Goal: Find contact information: Find contact information

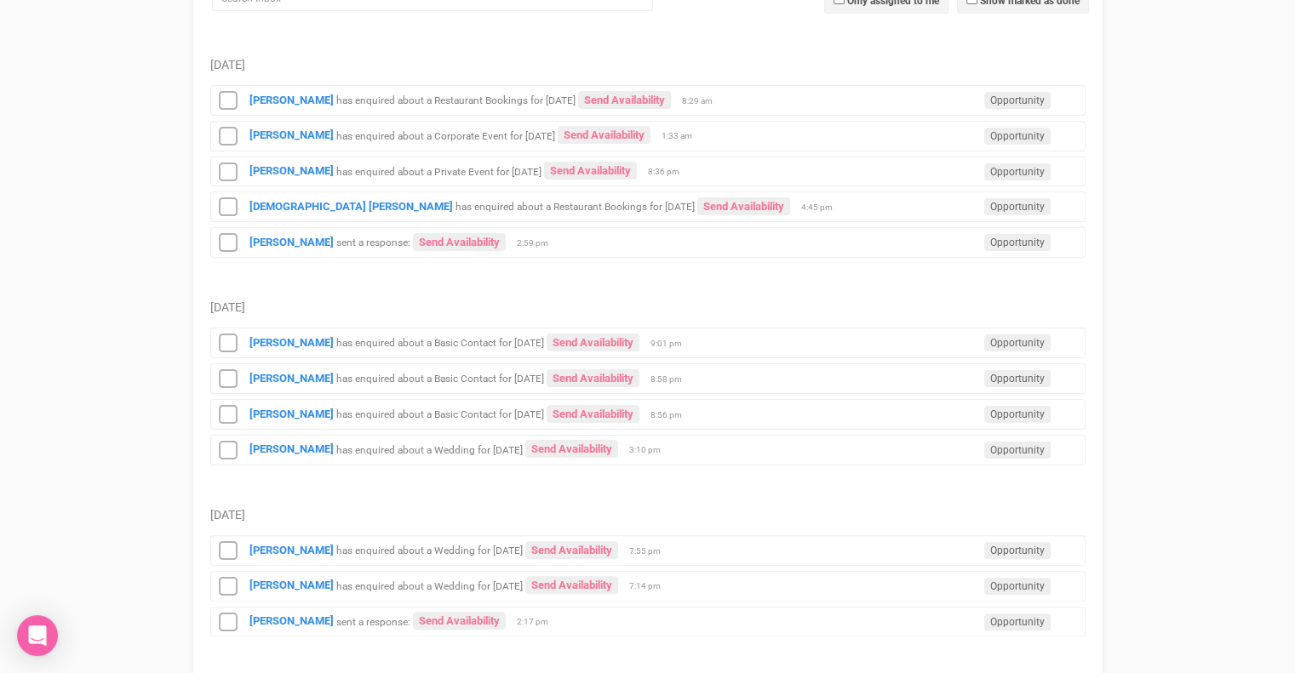
scroll to position [292, 0]
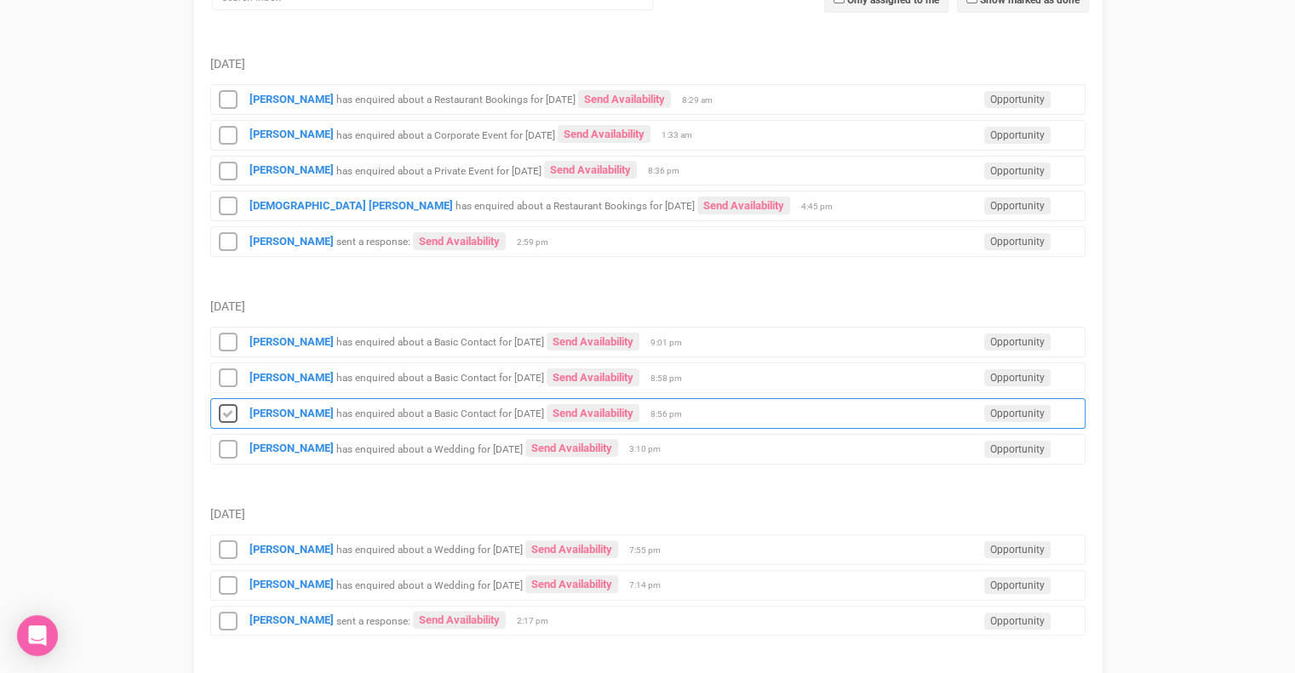
click at [228, 405] on icon at bounding box center [228, 414] width 26 height 22
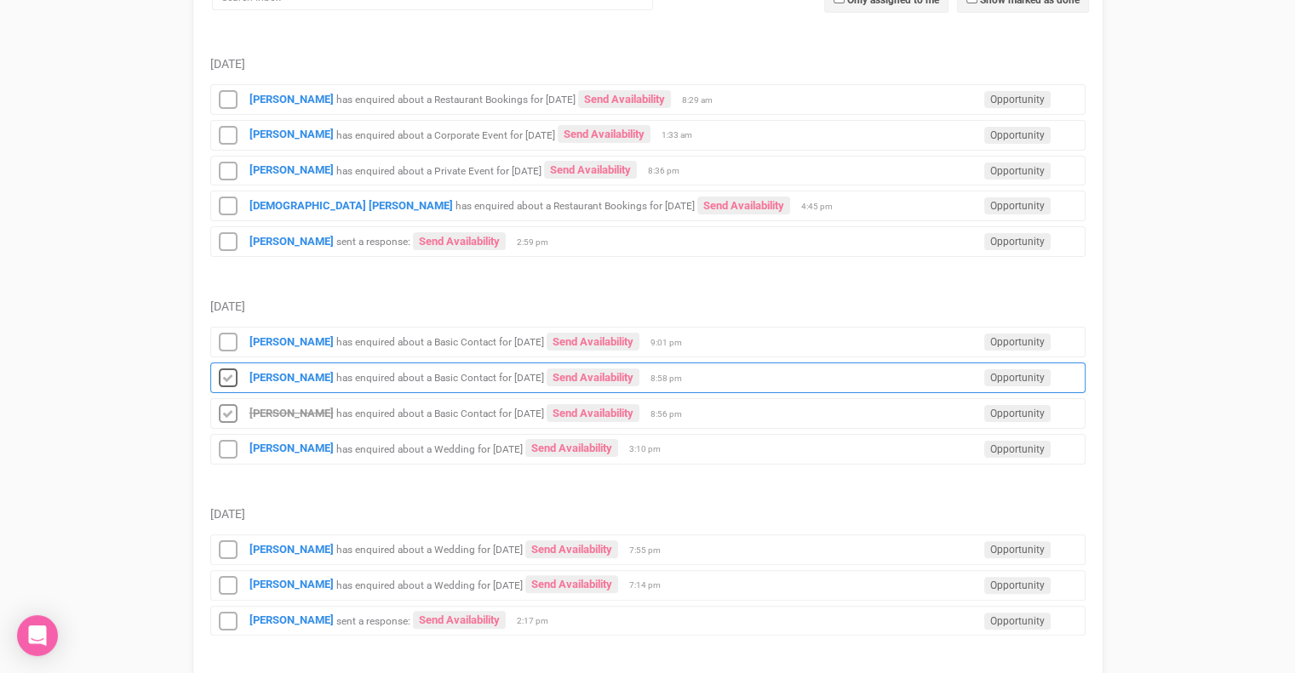
click at [233, 375] on icon at bounding box center [228, 379] width 26 height 22
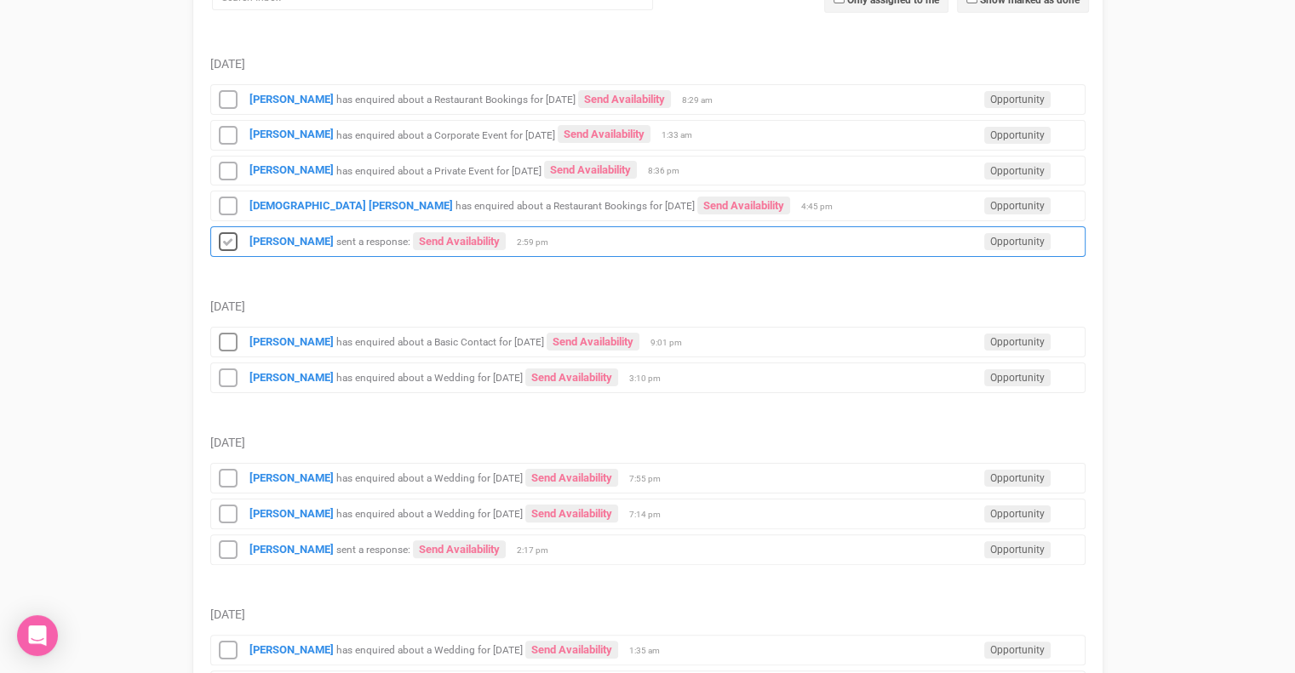
click at [235, 237] on icon at bounding box center [228, 243] width 26 height 22
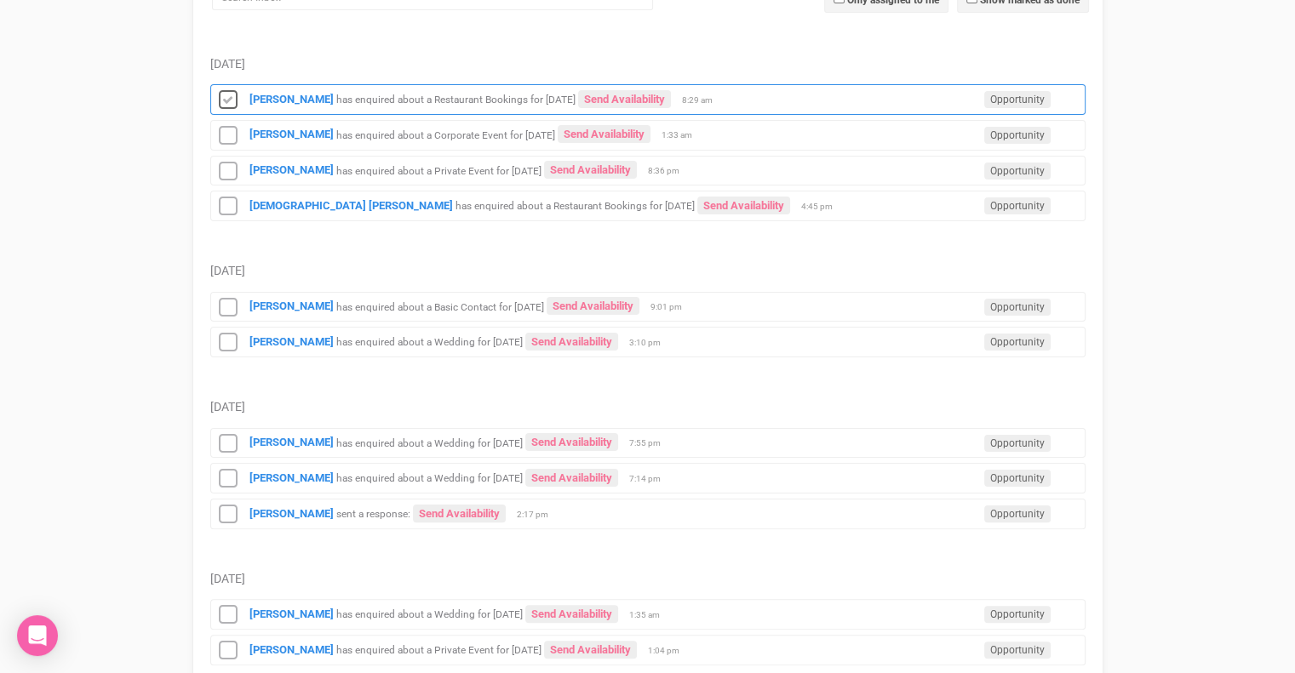
click at [226, 97] on icon at bounding box center [228, 100] width 26 height 22
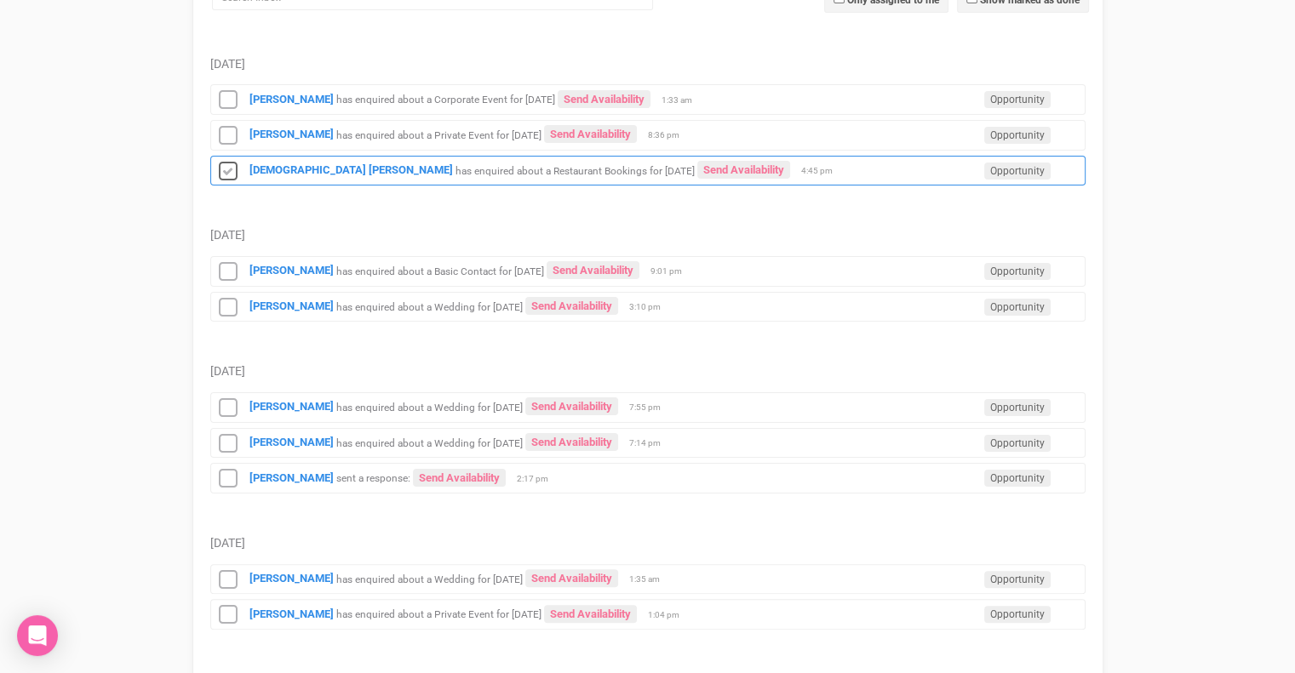
click at [226, 171] on icon at bounding box center [228, 172] width 26 height 22
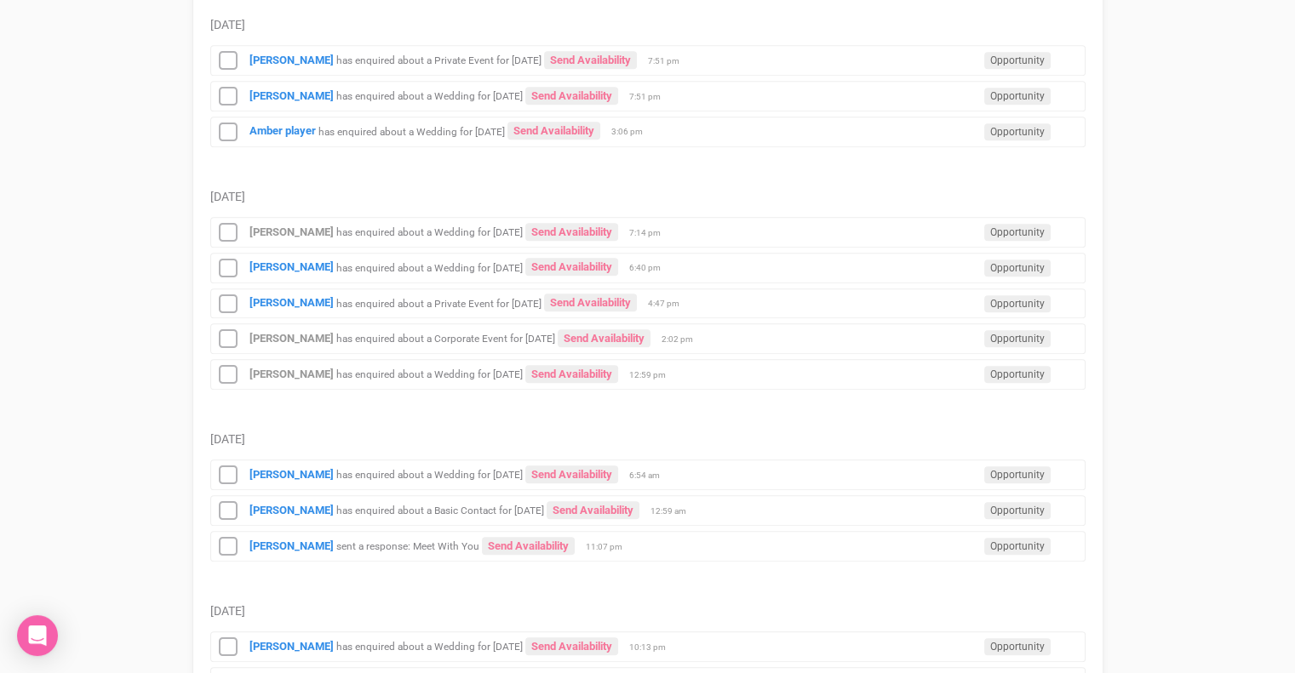
scroll to position [1307, 0]
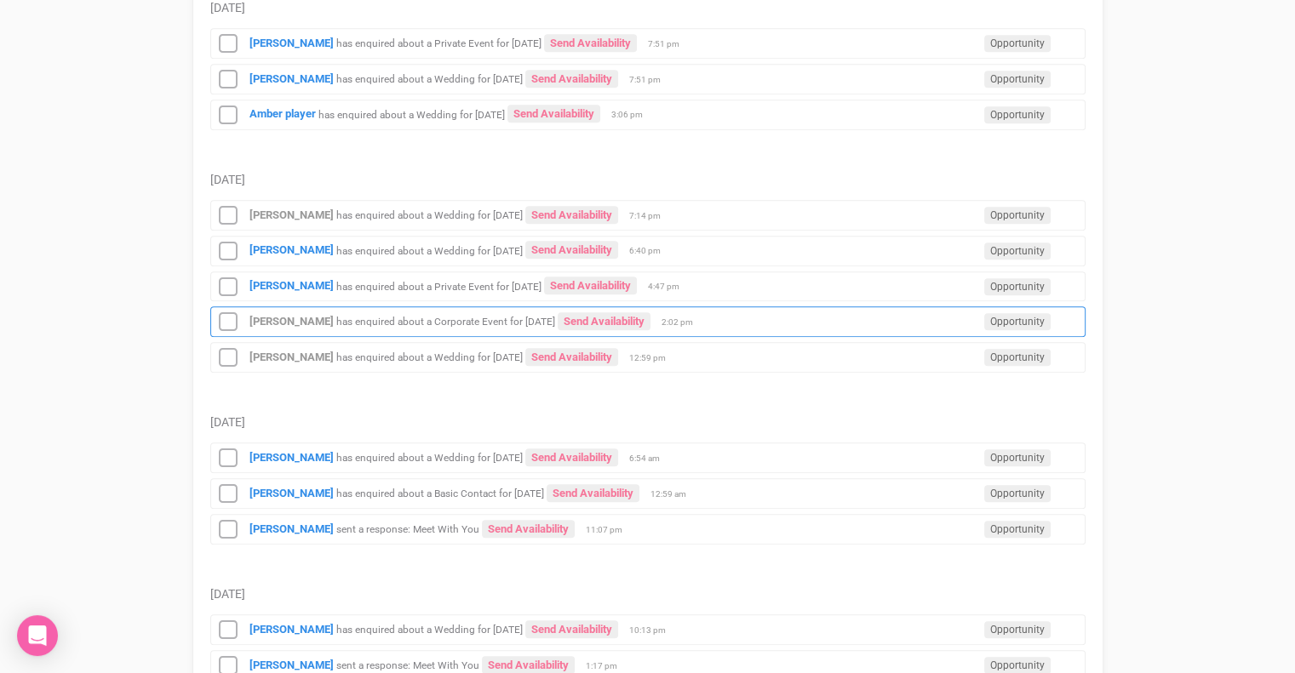
click at [477, 317] on div "[PERSON_NAME] has enquired about a Corporate Event for [DATE] Send Availability…" at bounding box center [647, 321] width 875 height 31
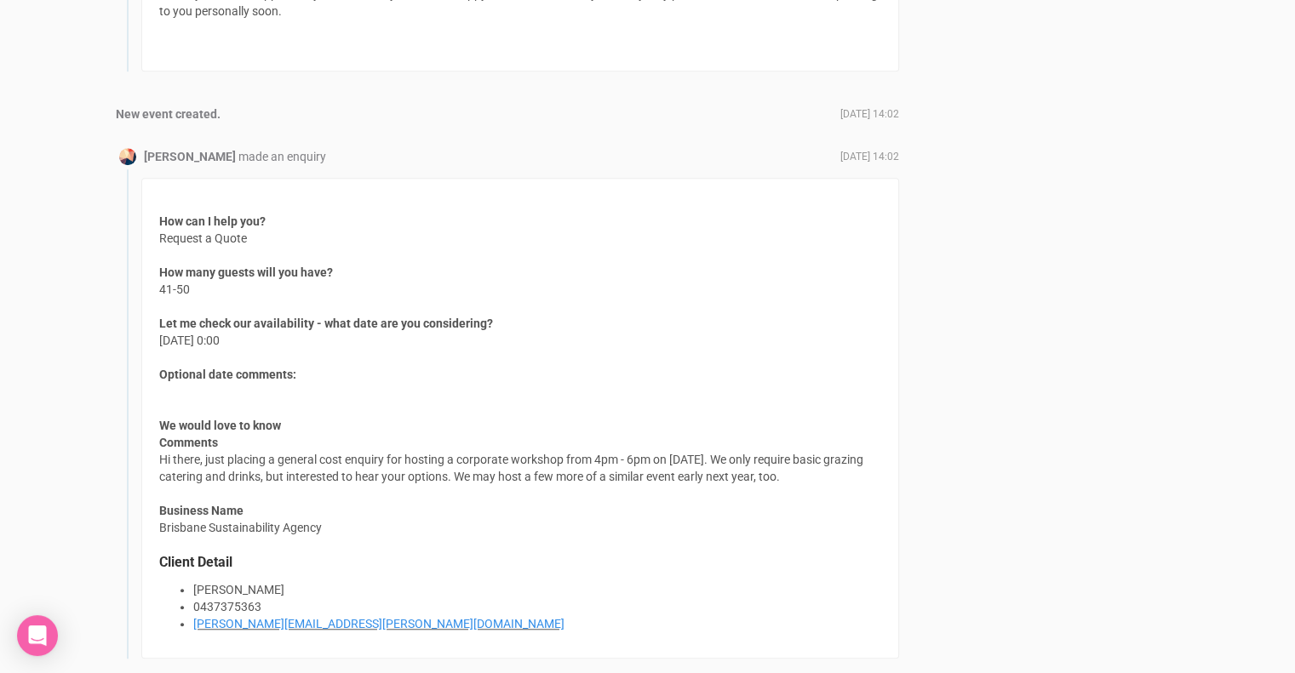
scroll to position [1255, 0]
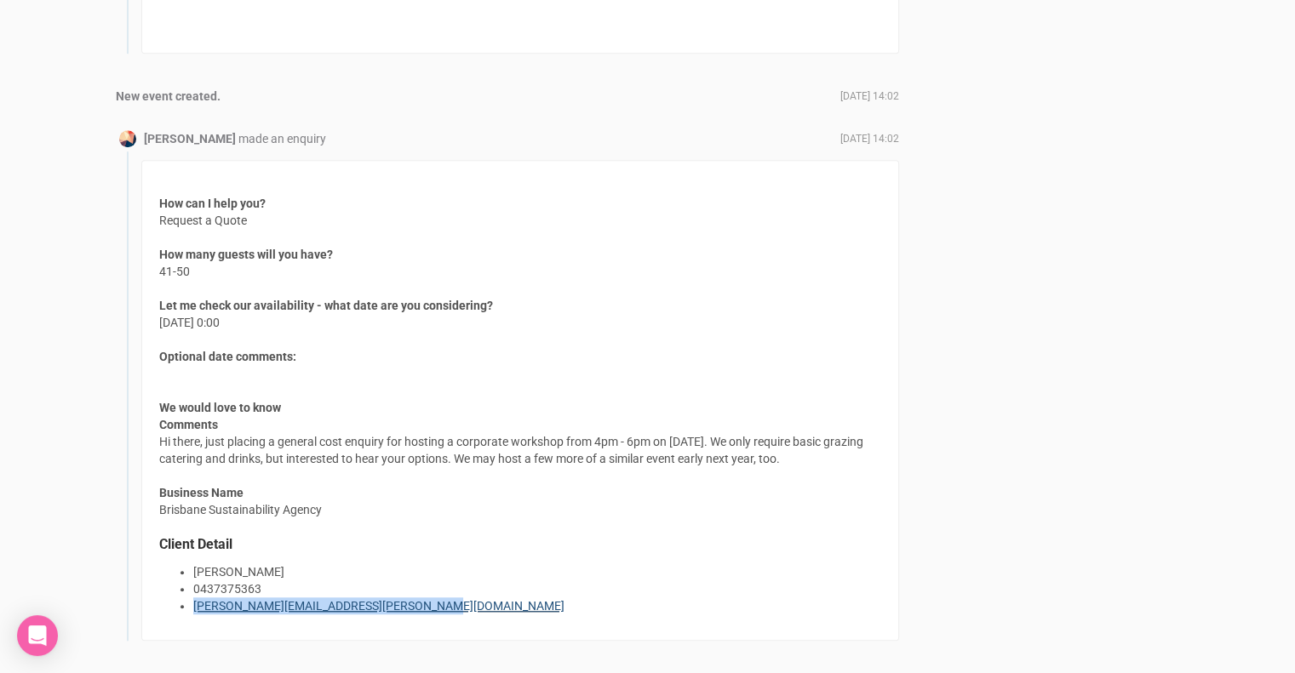
drag, startPoint x: 427, startPoint y: 606, endPoint x: 192, endPoint y: 600, distance: 235.8
click at [193, 600] on li "[PERSON_NAME][EMAIL_ADDRESS][PERSON_NAME][DOMAIN_NAME]" at bounding box center [537, 606] width 688 height 17
copy link "[PERSON_NAME][EMAIL_ADDRESS][PERSON_NAME][DOMAIN_NAME]"
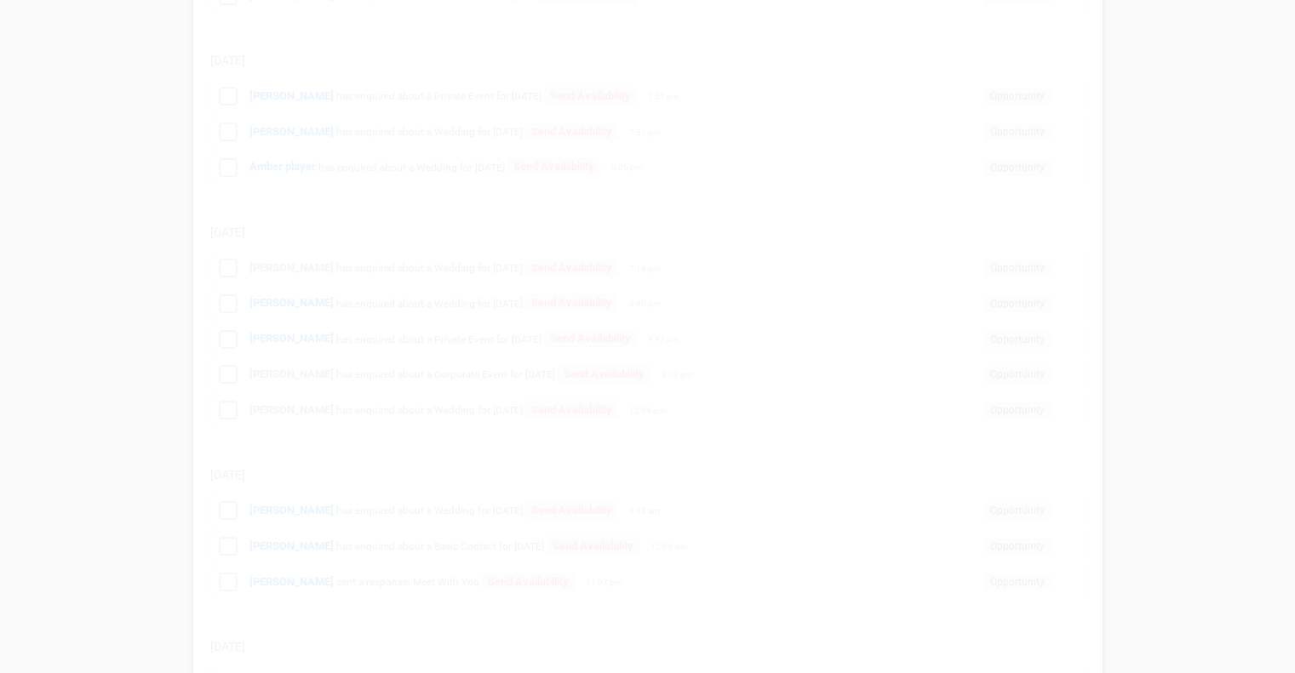
scroll to position [1307, 0]
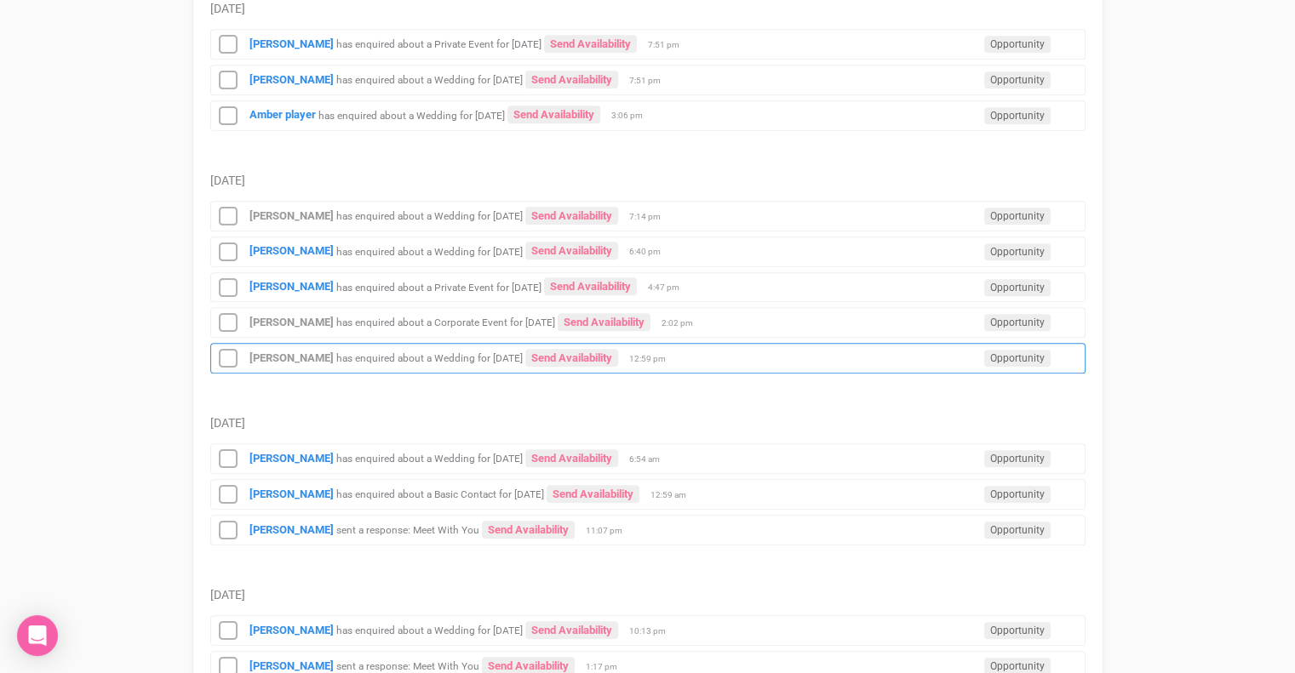
click at [436, 352] on small "has enquired about a Wedding for [DATE]" at bounding box center [429, 358] width 186 height 12
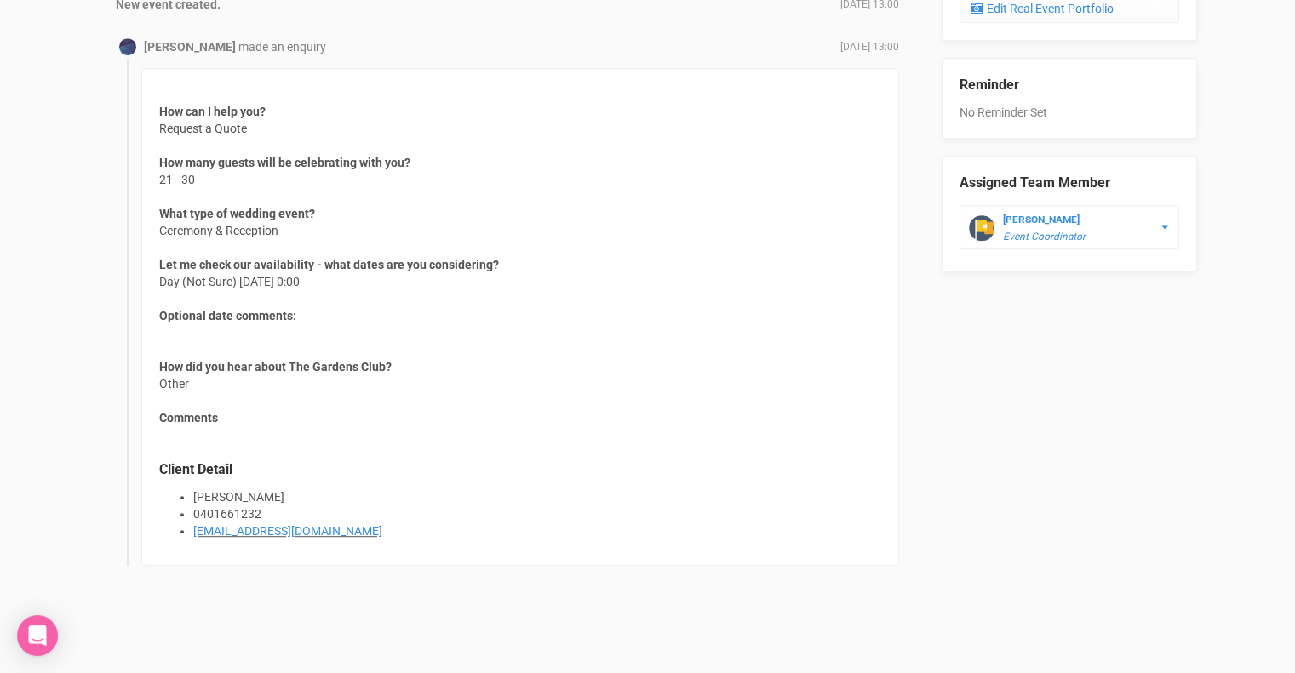
scroll to position [901, 0]
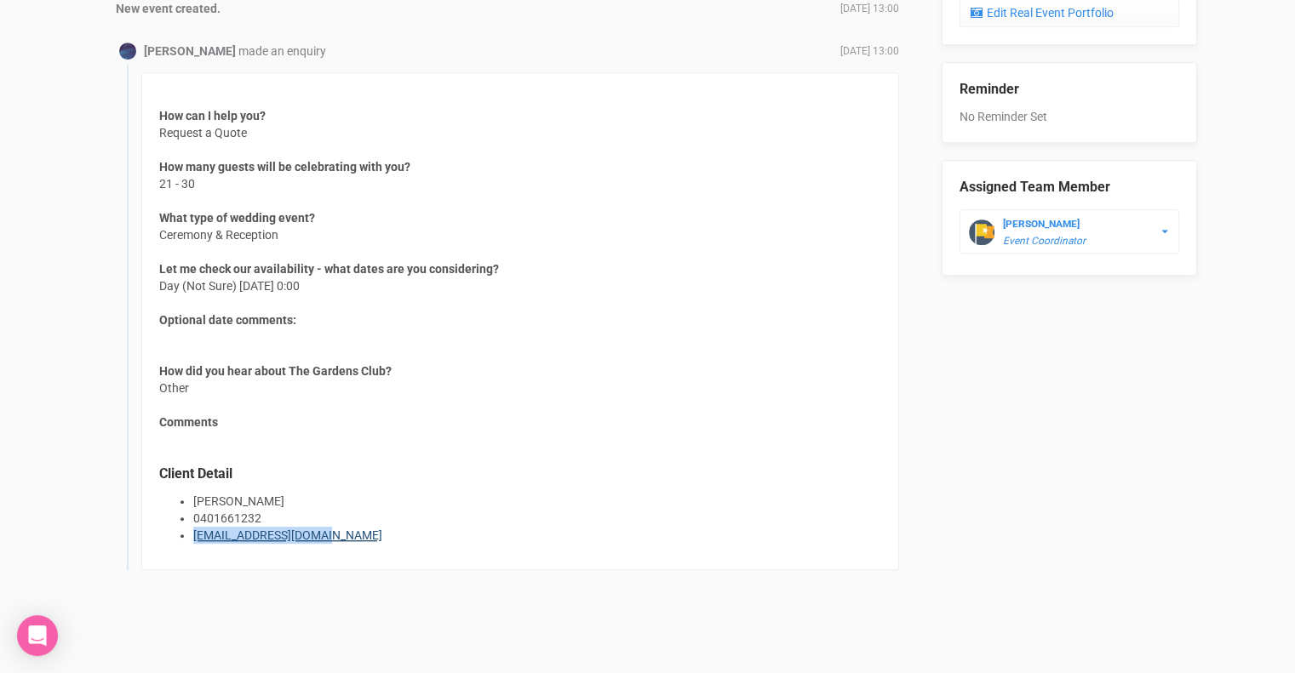
drag, startPoint x: 329, startPoint y: 535, endPoint x: 192, endPoint y: 532, distance: 137.9
click at [193, 532] on li "[EMAIL_ADDRESS][DOMAIN_NAME]" at bounding box center [537, 535] width 688 height 17
copy link "[EMAIL_ADDRESS][DOMAIN_NAME]"
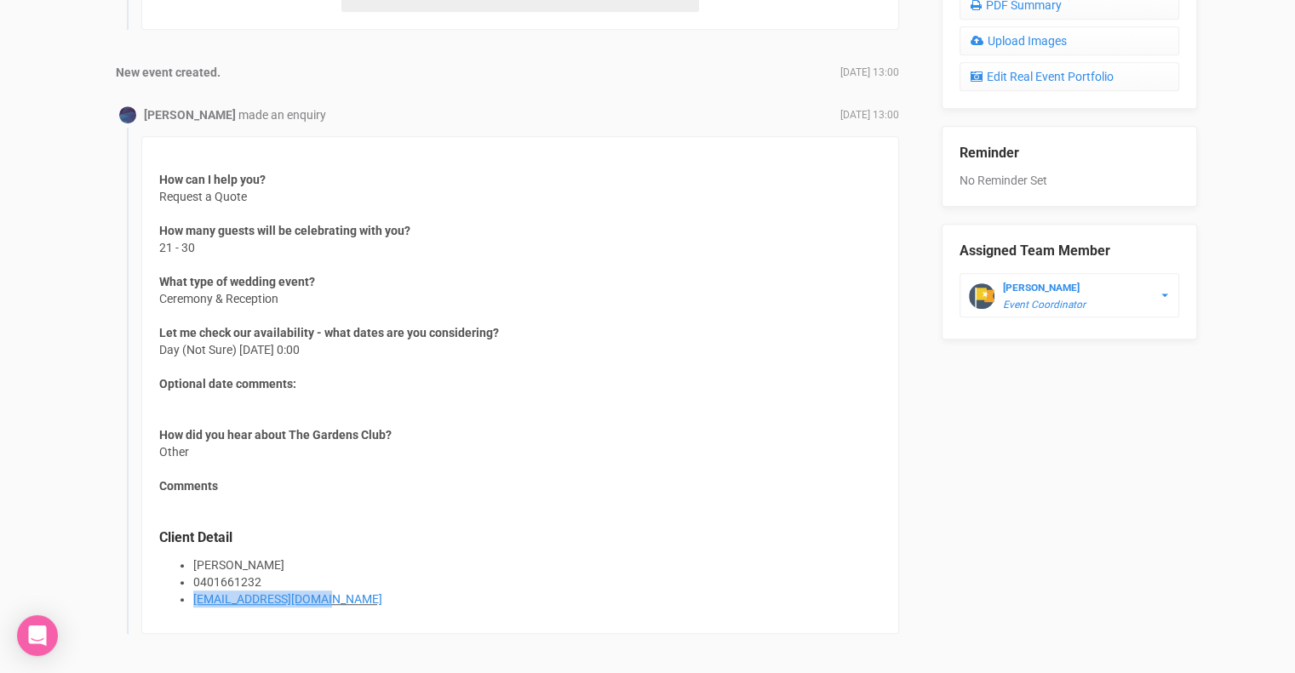
scroll to position [839, 0]
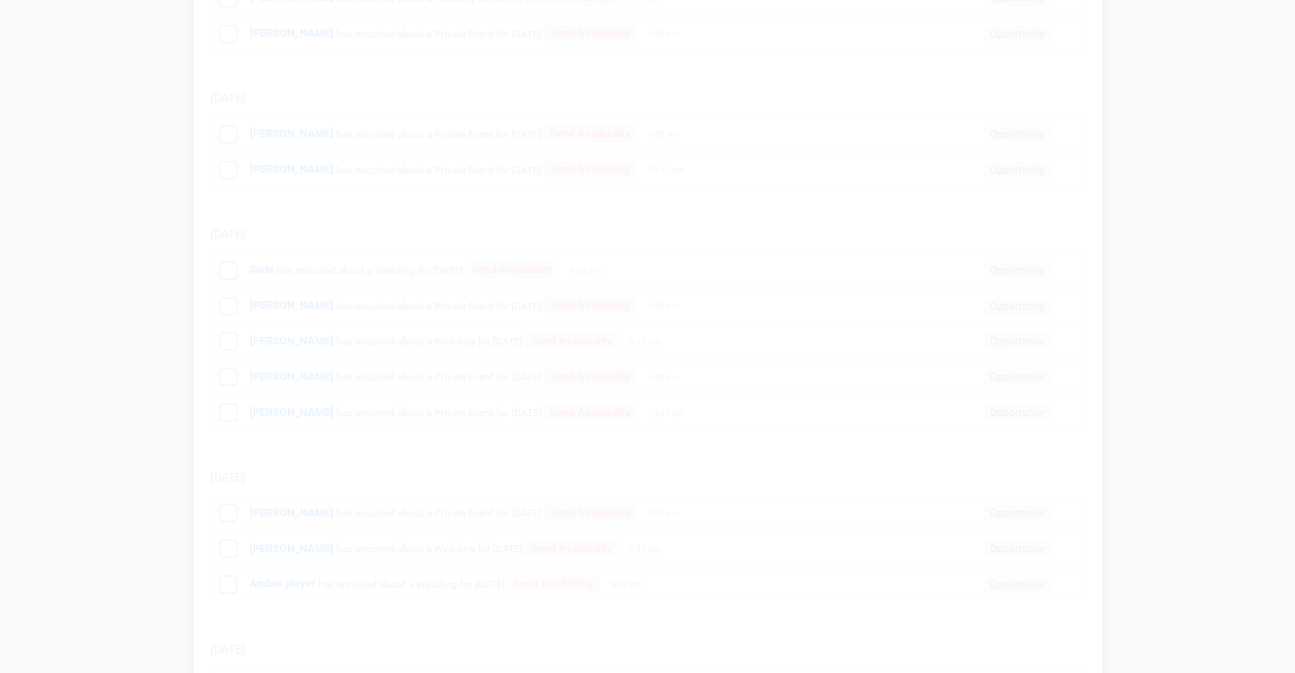
scroll to position [1309, 0]
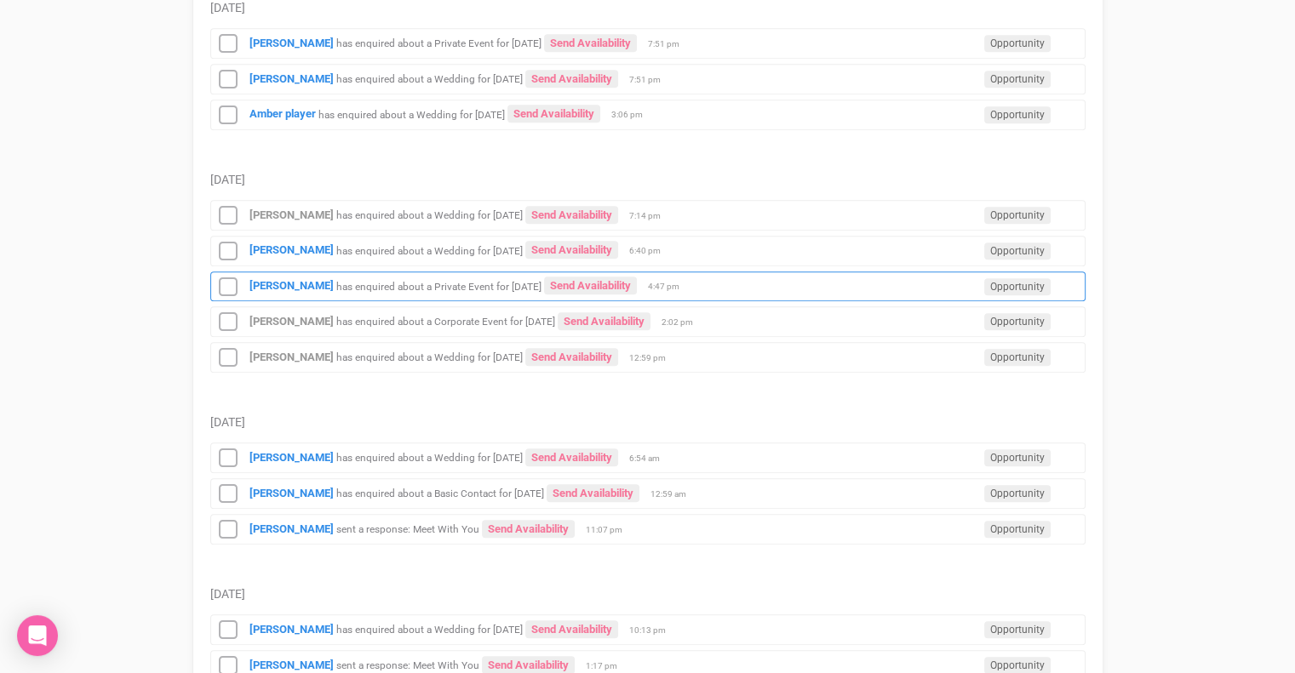
click at [416, 280] on small "has enquired about a Private Event for [DATE]" at bounding box center [438, 286] width 205 height 12
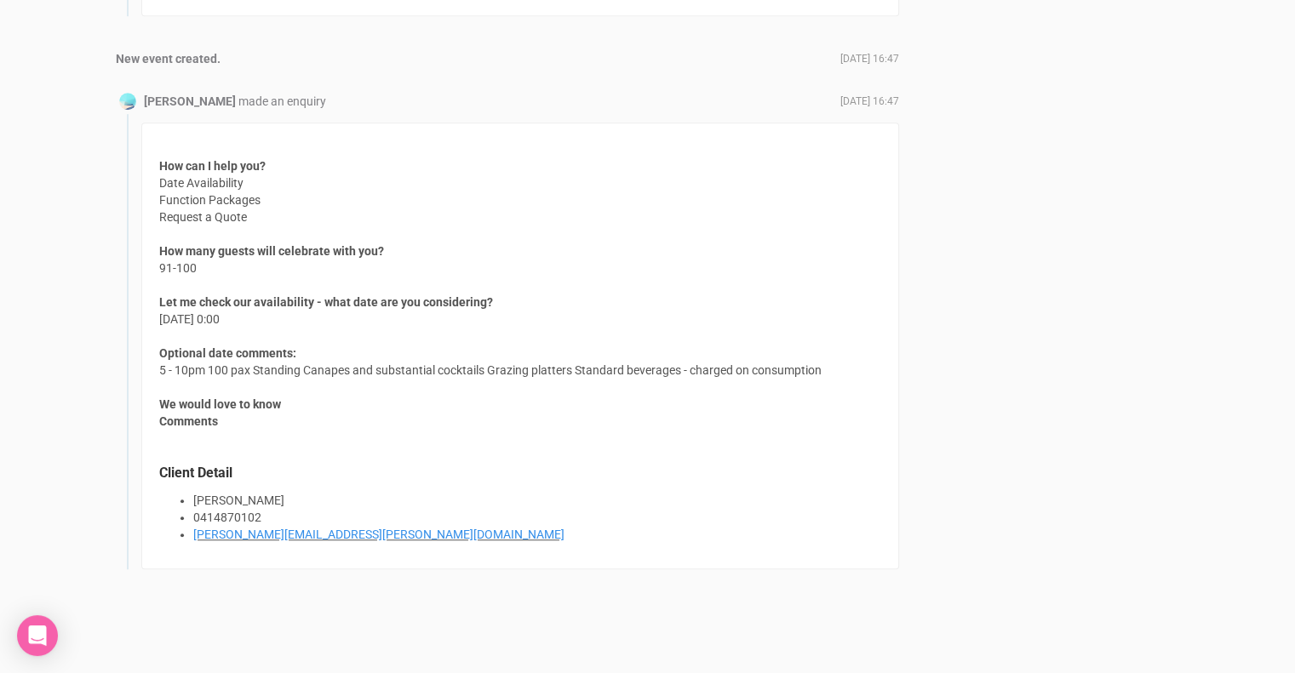
scroll to position [1311, 0]
drag, startPoint x: 337, startPoint y: 524, endPoint x: 191, endPoint y: 527, distance: 146.4
click at [191, 527] on ul "[PERSON_NAME] 0414870102 [PERSON_NAME][EMAIL_ADDRESS][PERSON_NAME][DOMAIN_NAME]" at bounding box center [520, 516] width 722 height 51
copy link "[PERSON_NAME][EMAIL_ADDRESS][PERSON_NAME][DOMAIN_NAME]"
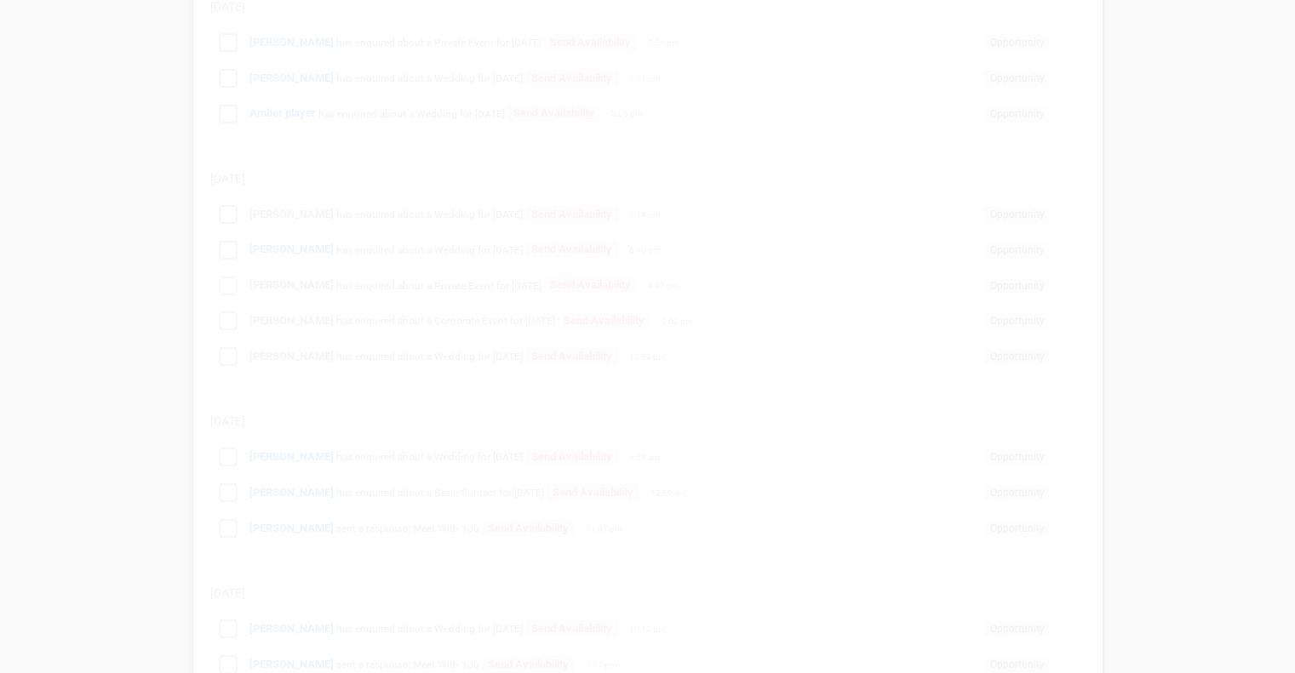
scroll to position [1309, 0]
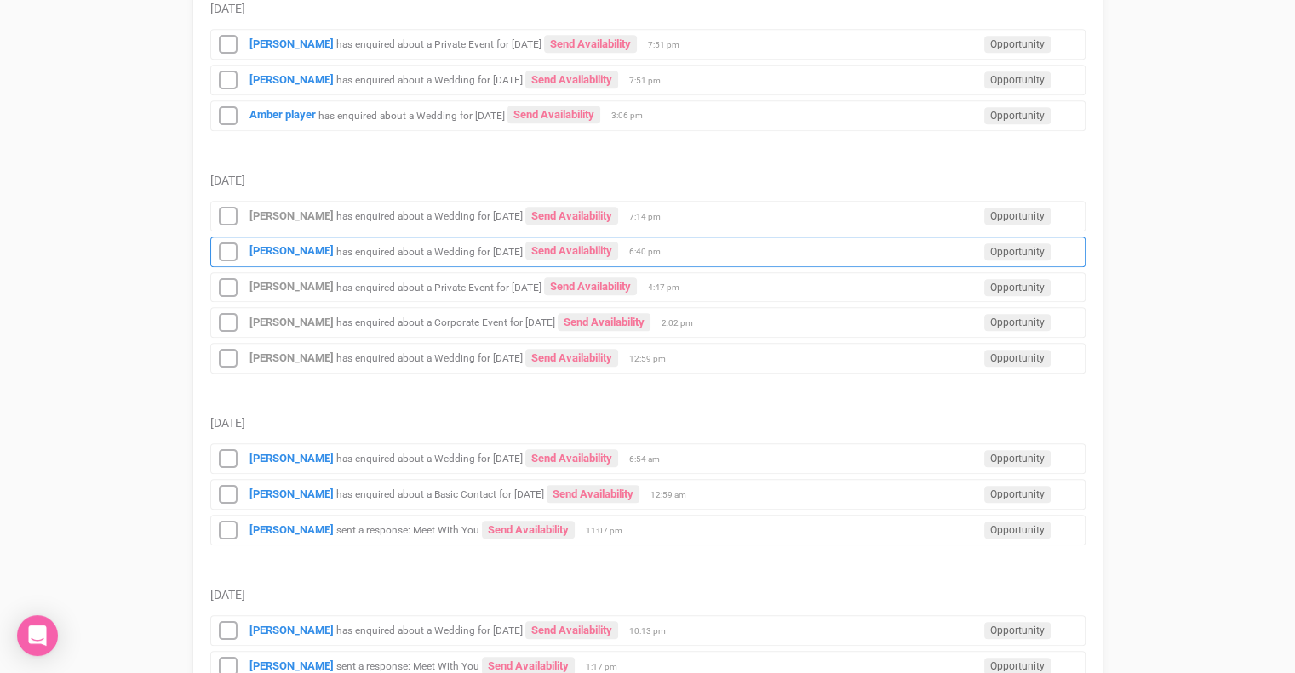
click at [420, 245] on small "has enquired about a Wedding for [DATE]" at bounding box center [429, 251] width 186 height 12
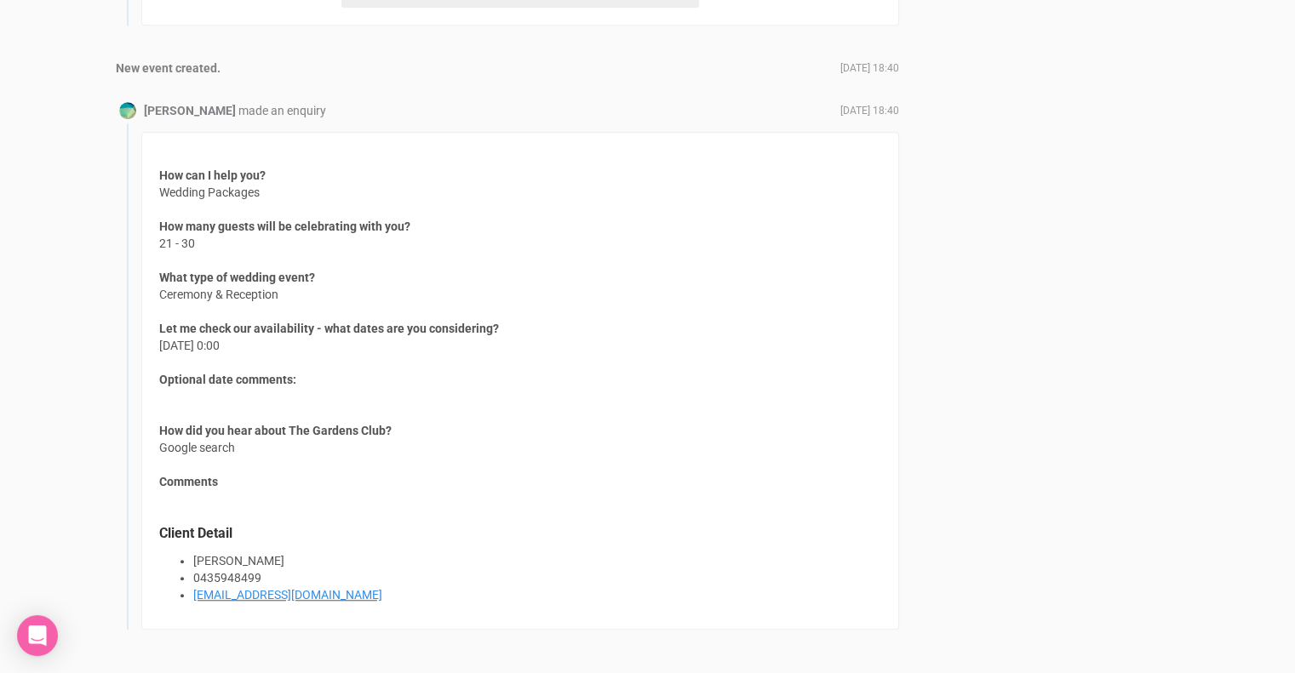
scroll to position [1284, 0]
drag, startPoint x: 334, startPoint y: 588, endPoint x: 187, endPoint y: 588, distance: 146.4
click at [187, 588] on ul "[PERSON_NAME] Greatz 0435948499 [EMAIL_ADDRESS][DOMAIN_NAME]" at bounding box center [520, 577] width 722 height 51
copy link "[EMAIL_ADDRESS][DOMAIN_NAME]"
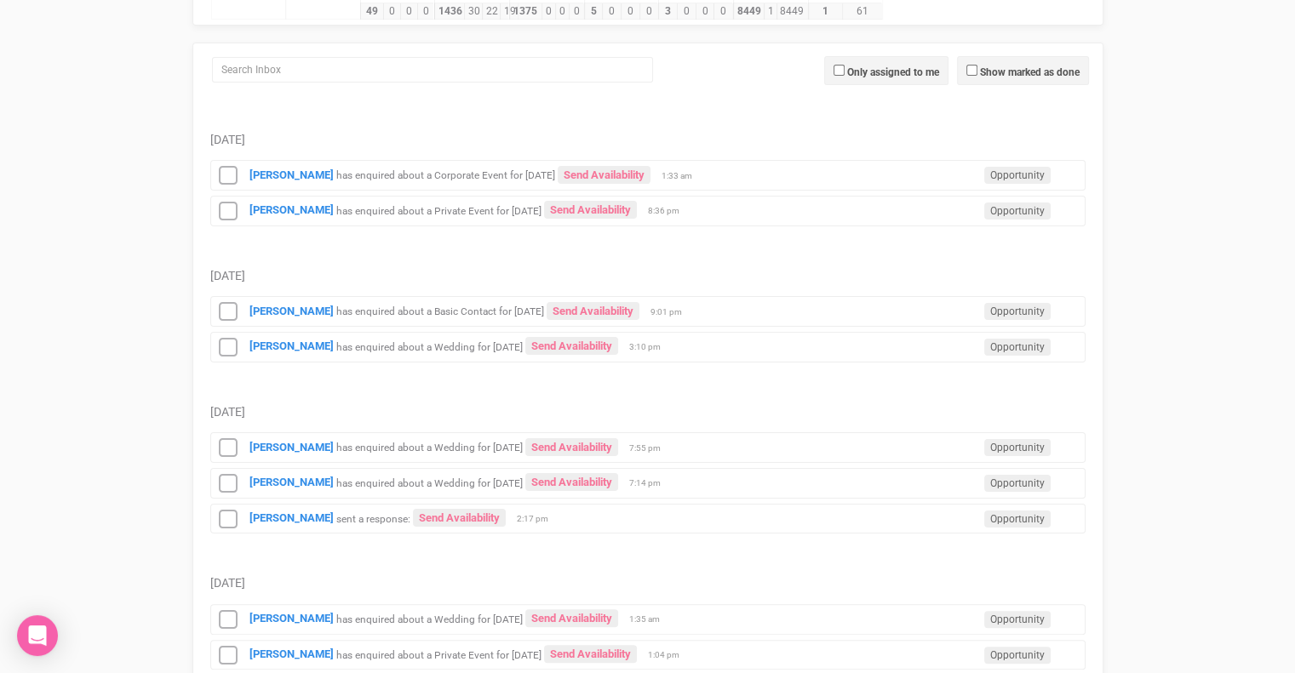
scroll to position [218, 0]
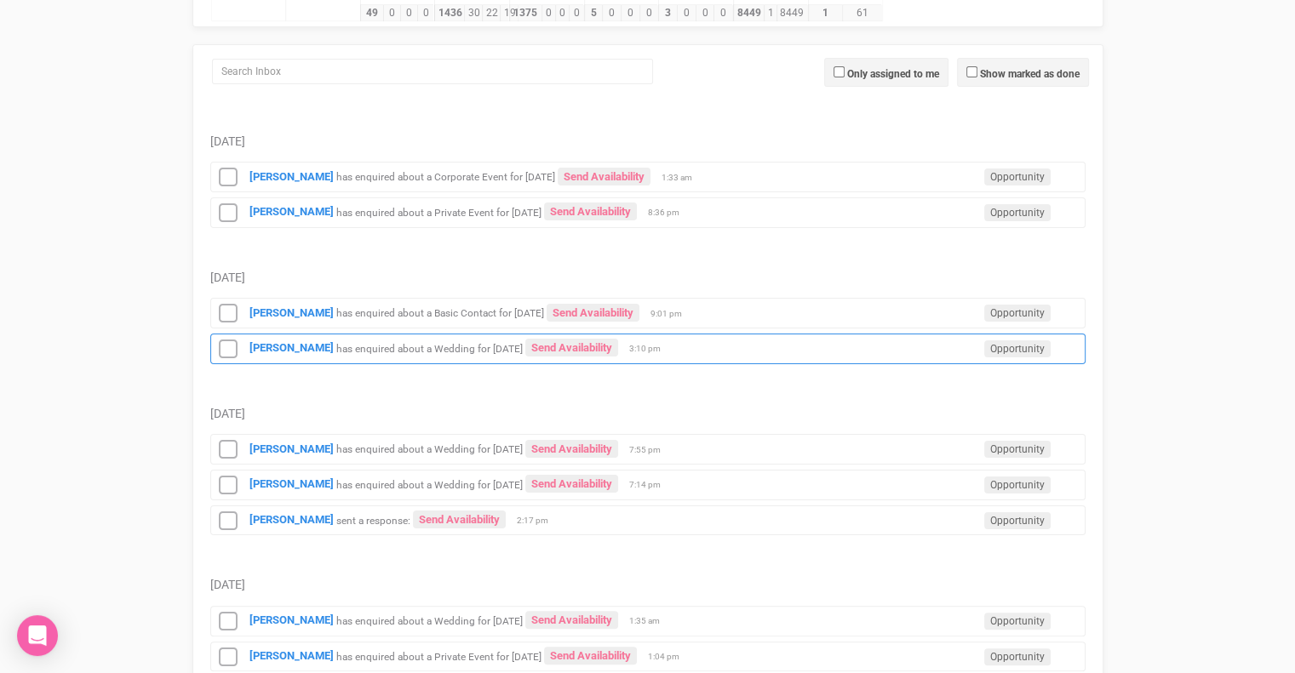
click at [405, 343] on small "has enquired about a Wedding for [DATE]" at bounding box center [429, 348] width 186 height 12
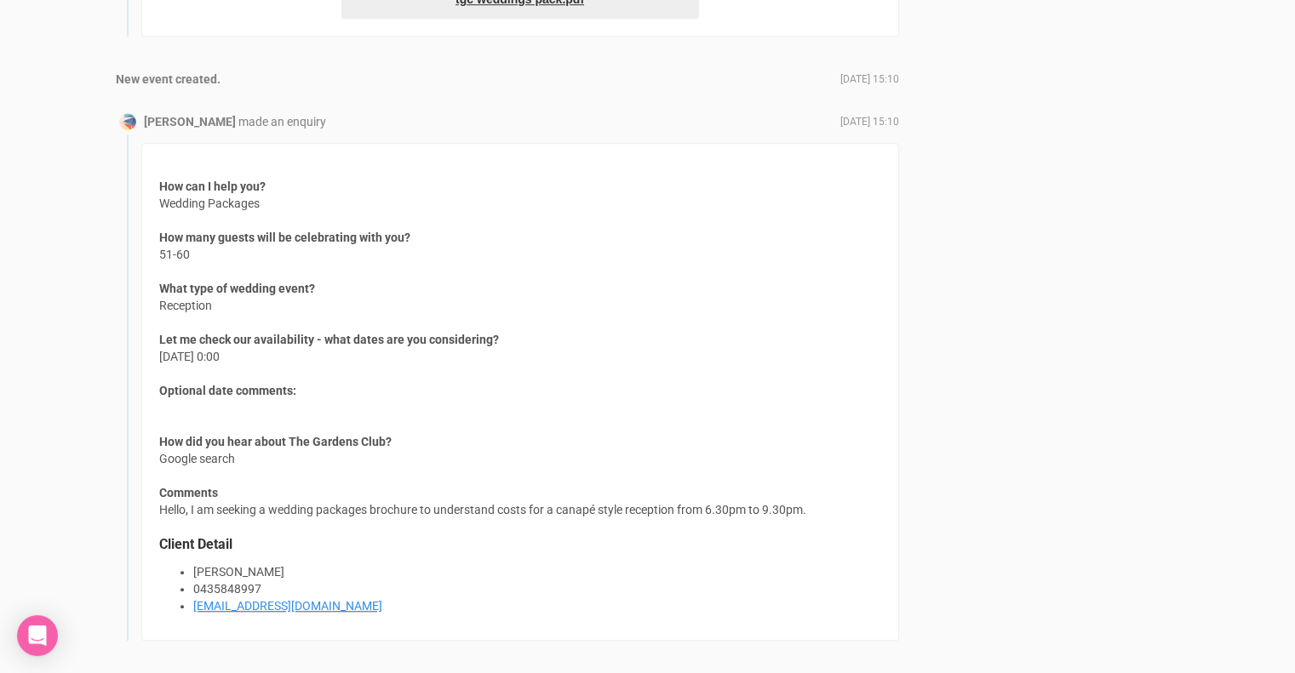
scroll to position [1345, 0]
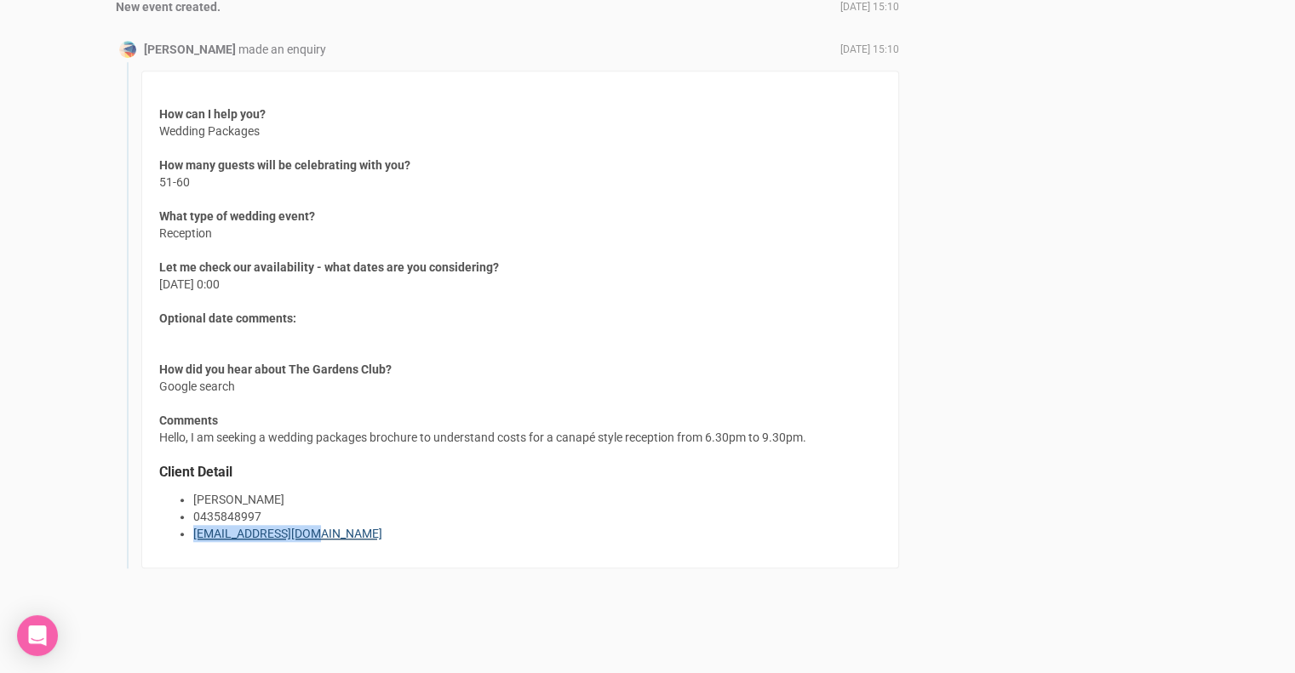
drag, startPoint x: 320, startPoint y: 530, endPoint x: 194, endPoint y: 535, distance: 126.0
click at [194, 535] on li "[EMAIL_ADDRESS][DOMAIN_NAME]" at bounding box center [537, 533] width 688 height 17
copy link "[EMAIL_ADDRESS][DOMAIN_NAME]"
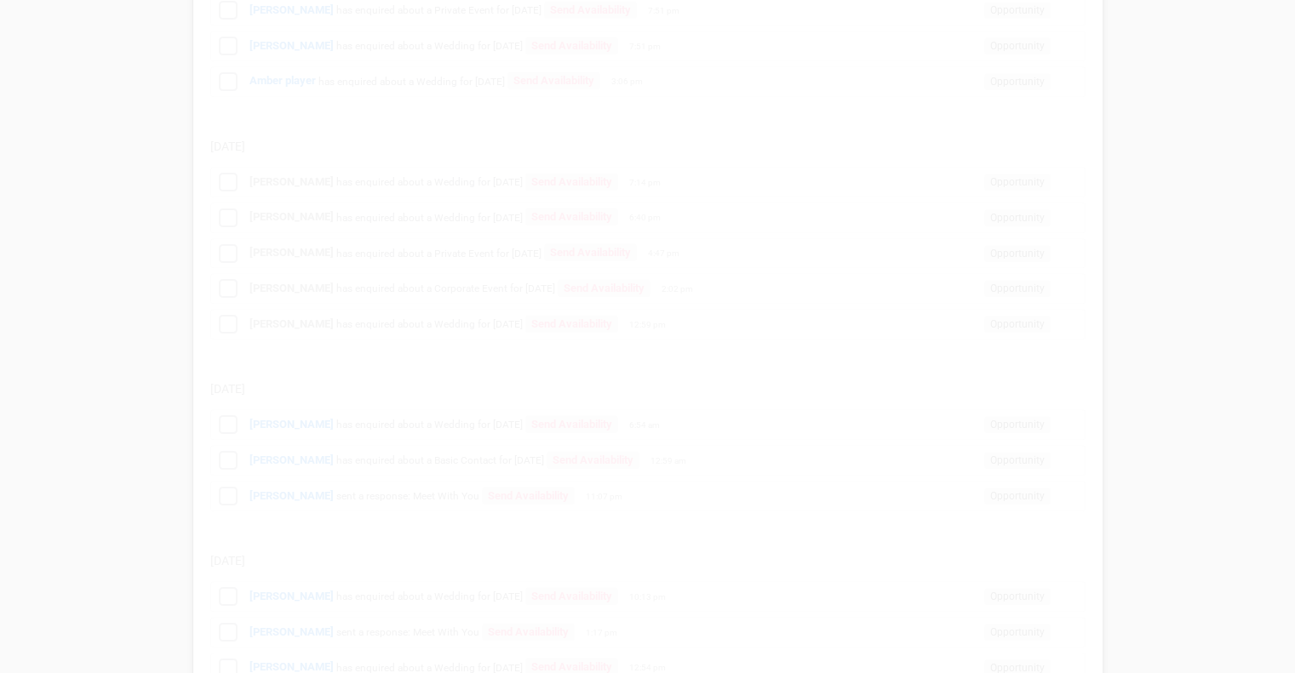
scroll to position [218, 0]
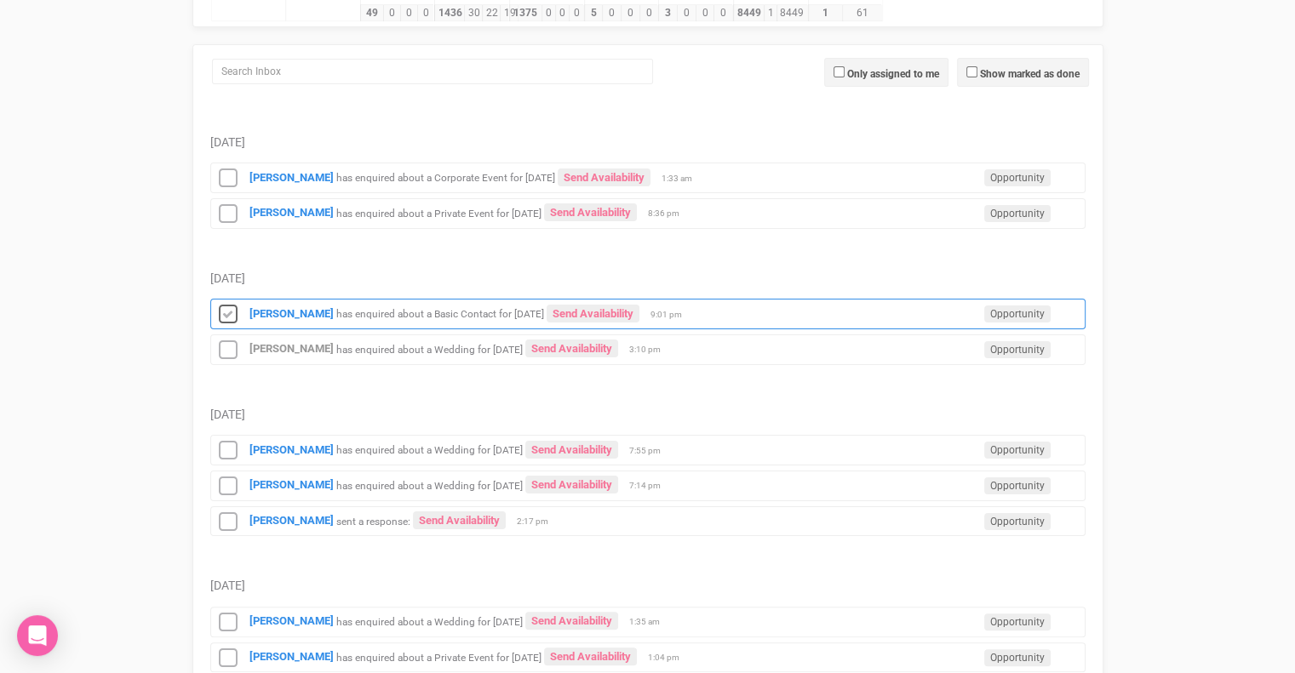
click at [231, 312] on icon at bounding box center [228, 315] width 26 height 22
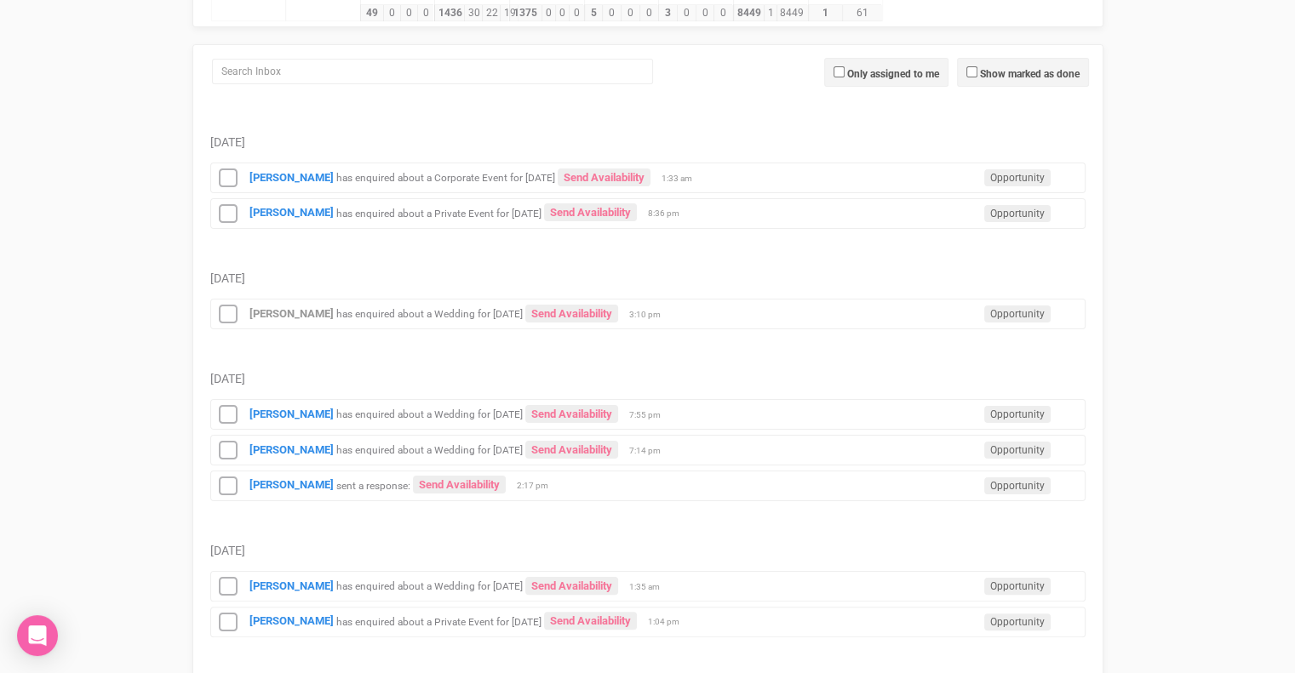
click at [433, 212] on small "has enquired about a Private Event for [DATE]" at bounding box center [438, 213] width 205 height 12
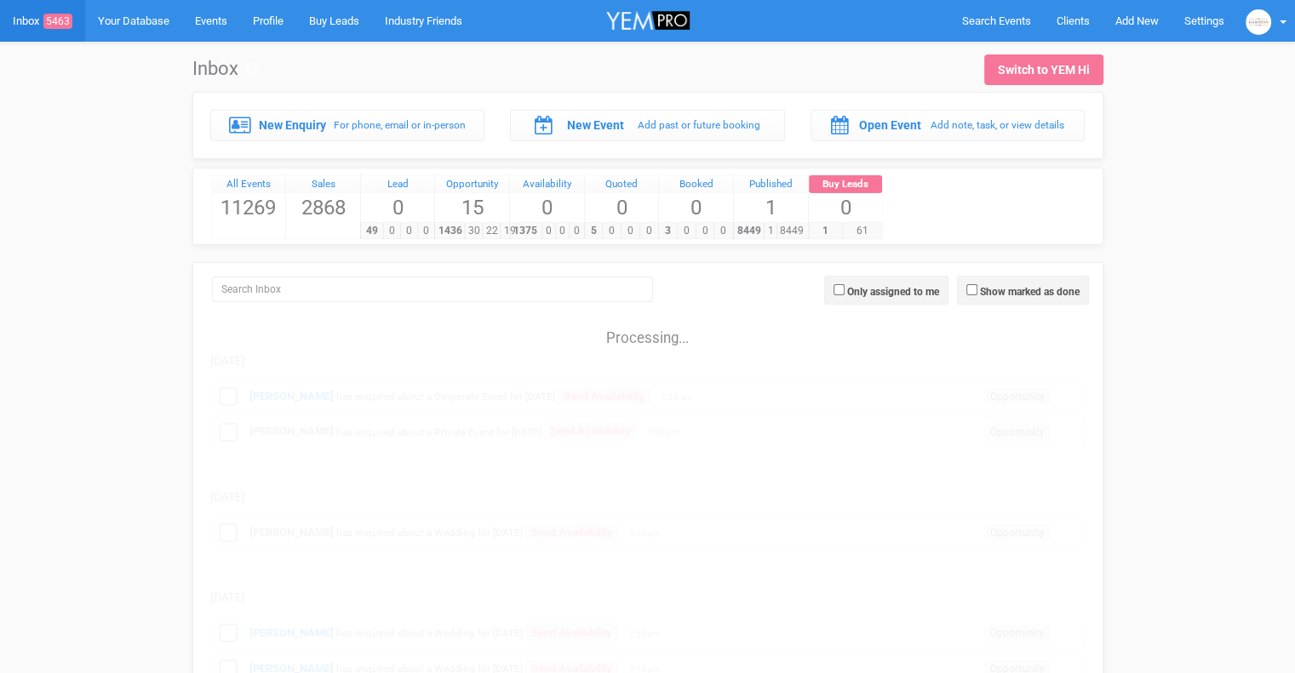
scroll to position [218, 0]
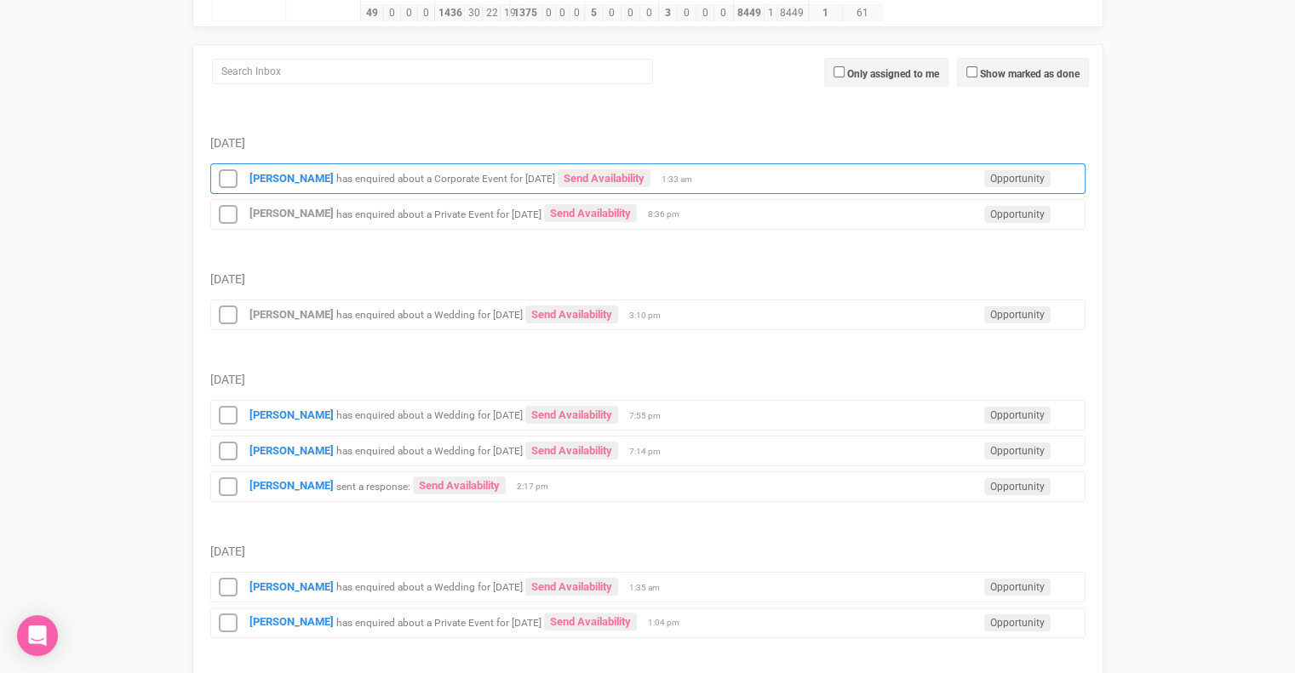
click at [336, 173] on small "has enquired about a Corporate Event for [DATE]" at bounding box center [445, 179] width 219 height 12
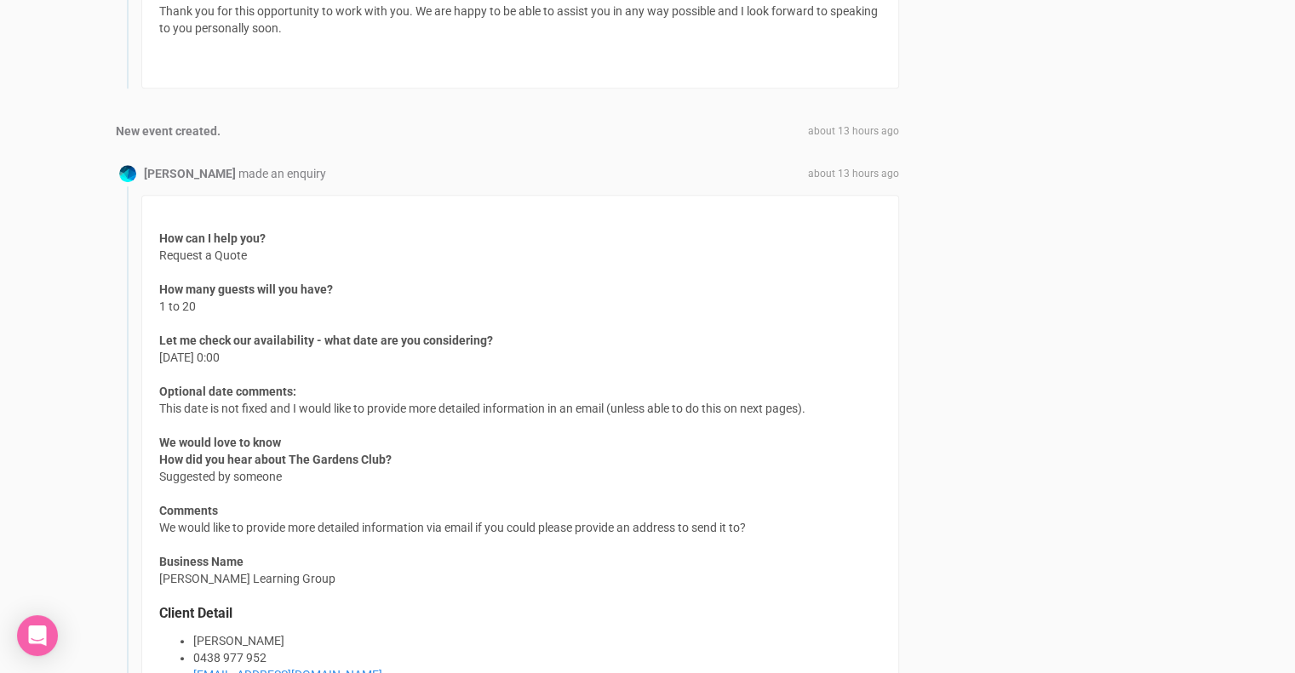
scroll to position [1221, 0]
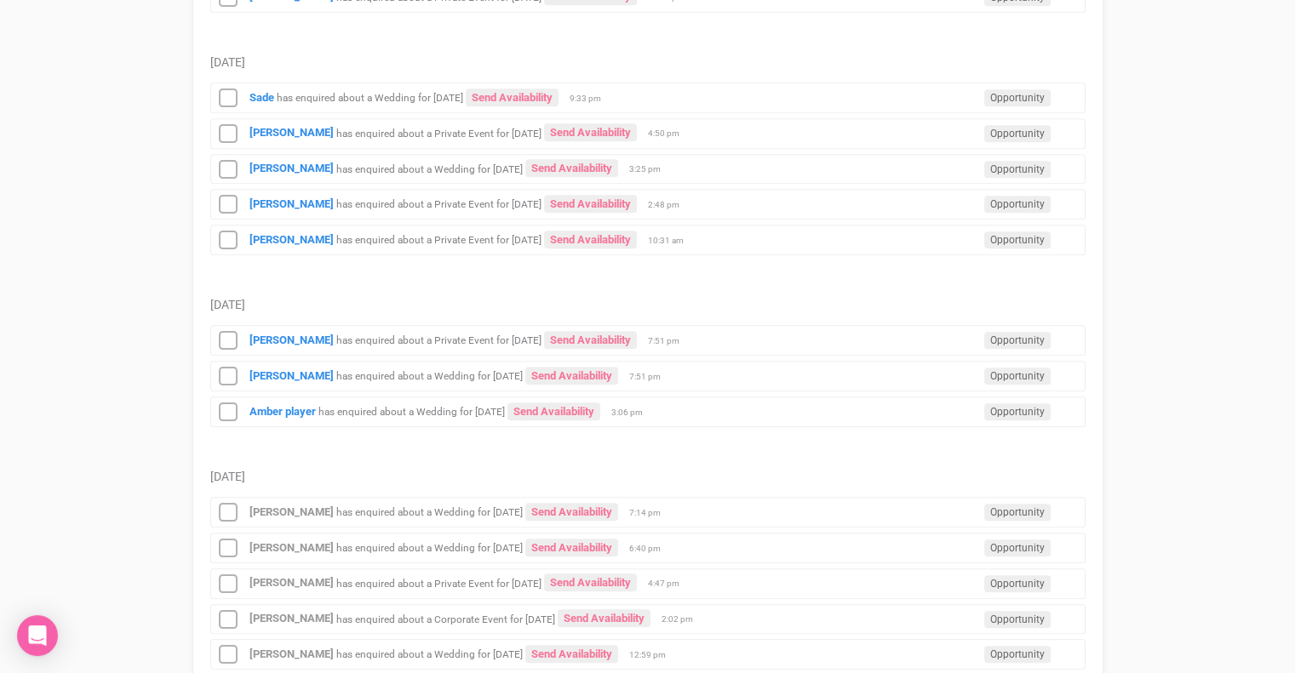
scroll to position [981, 0]
